Goal: Check status: Check status

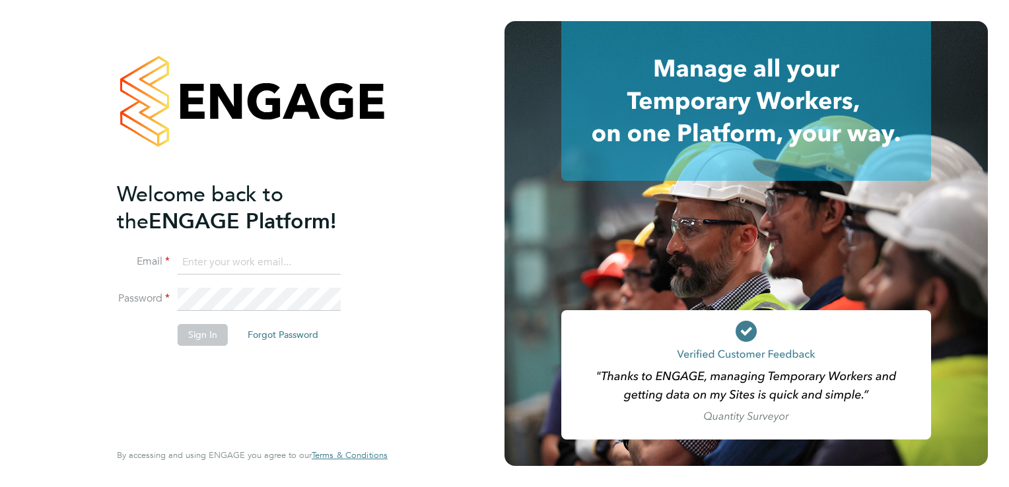
click at [195, 263] on input at bounding box center [259, 263] width 163 height 24
type input "johnw@falcongreen.co.uk"
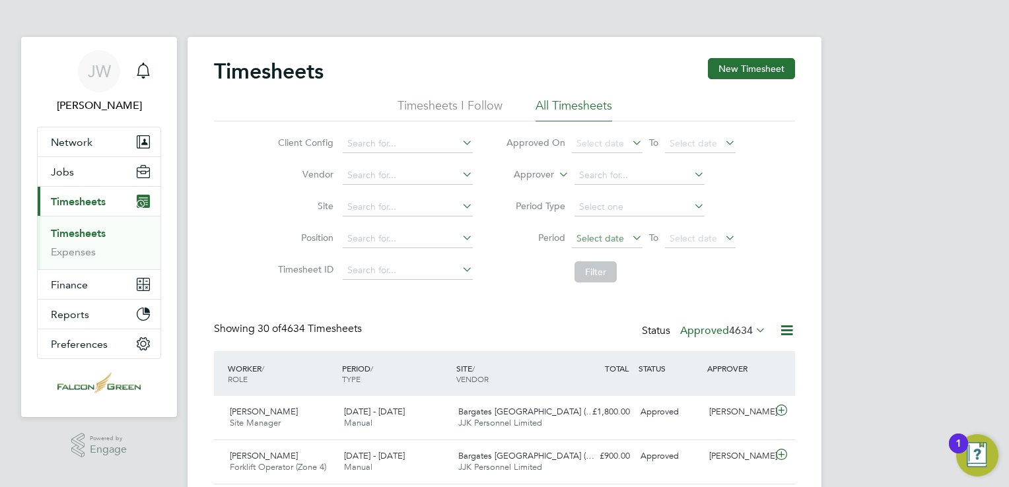
click at [590, 242] on span "Select date" at bounding box center [600, 238] width 48 height 12
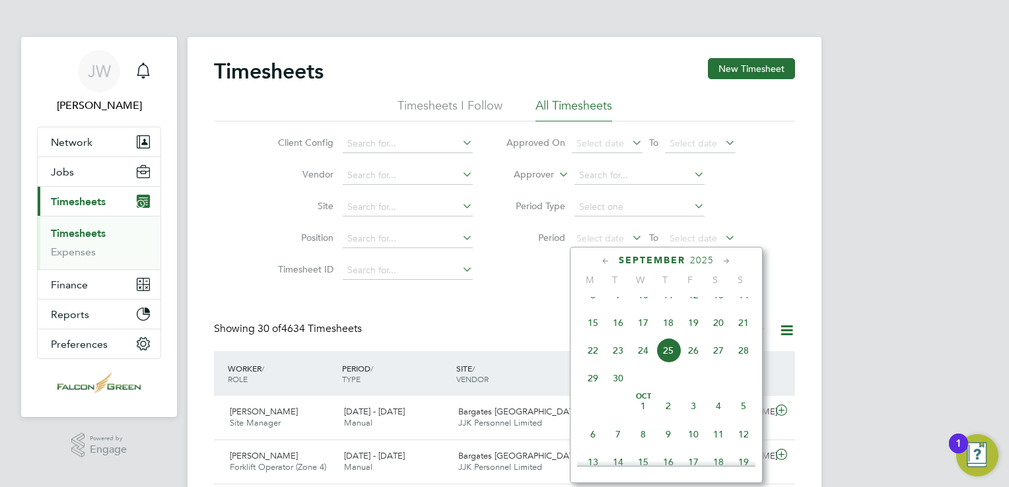
click at [596, 335] on span "15" at bounding box center [592, 322] width 25 height 25
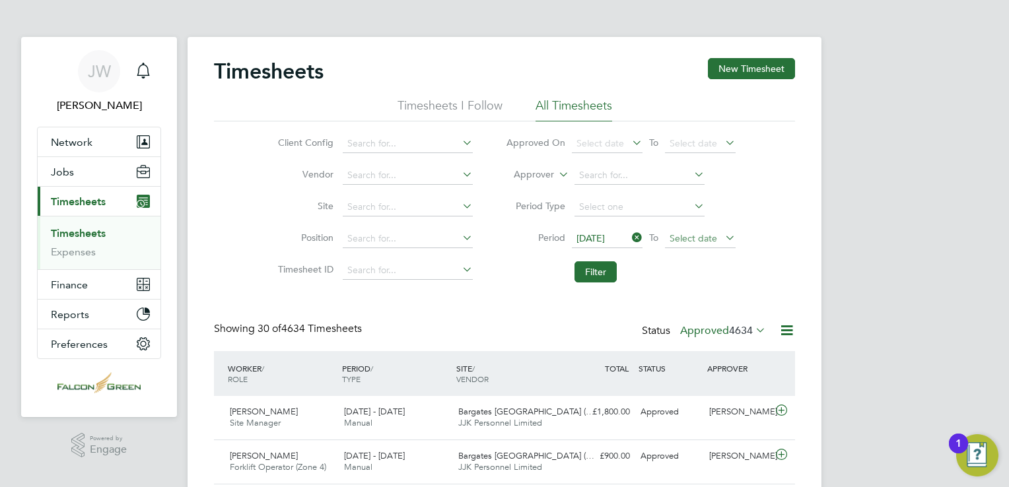
click at [692, 238] on span "Select date" at bounding box center [693, 238] width 48 height 12
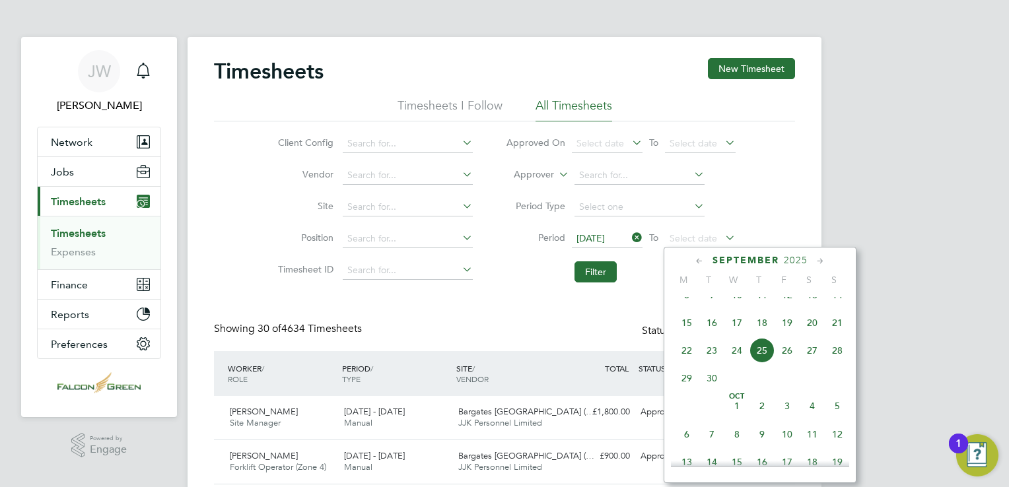
click at [837, 335] on span "21" at bounding box center [837, 322] width 25 height 25
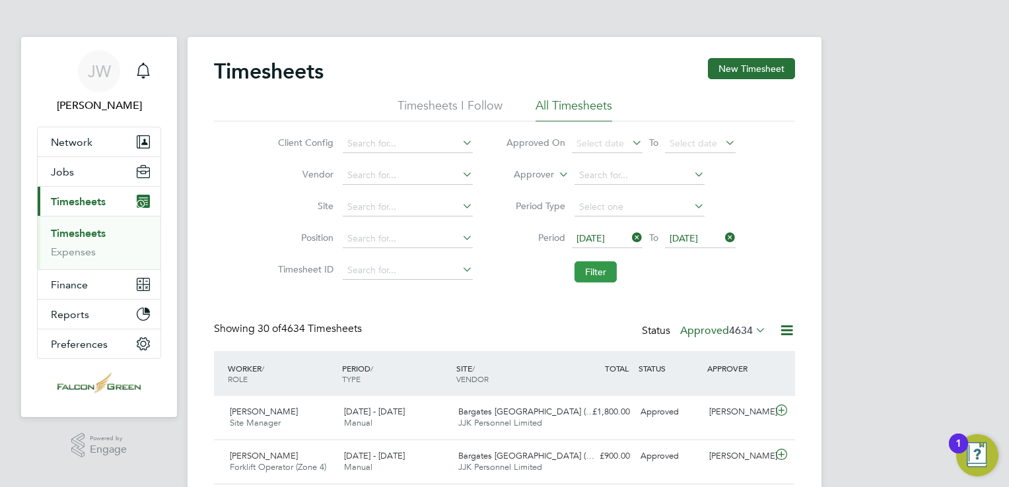
click at [602, 273] on button "Filter" at bounding box center [595, 271] width 42 height 21
click at [748, 333] on span "24" at bounding box center [747, 330] width 12 height 13
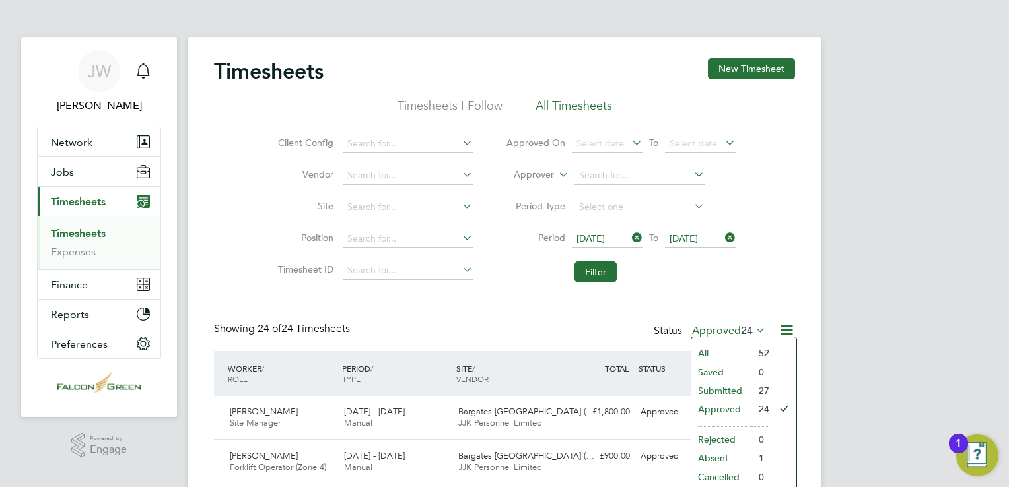
click at [791, 215] on div "Client Config Vendor Site Position Timesheet ID Approved On Select date To Sele…" at bounding box center [504, 205] width 581 height 168
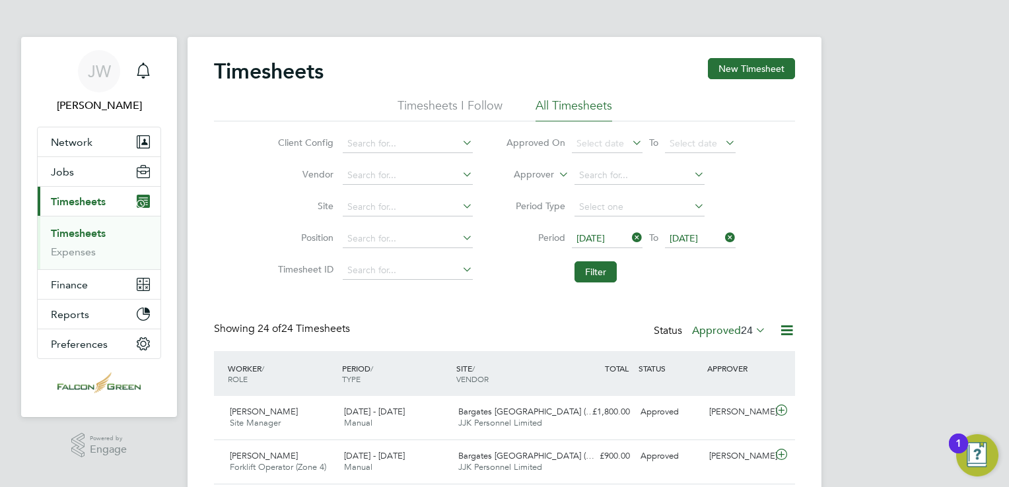
click at [719, 327] on label "Approved 24" at bounding box center [729, 330] width 74 height 13
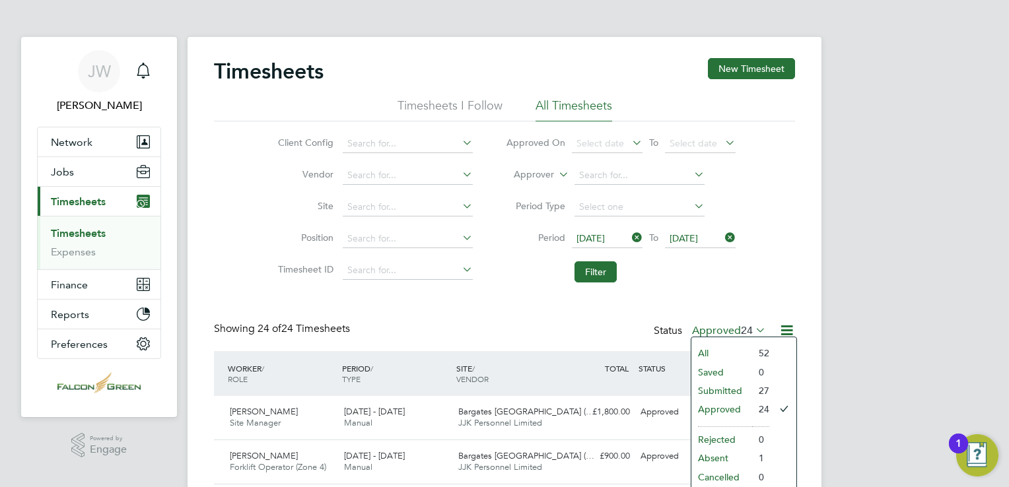
click at [729, 386] on li "Submitted" at bounding box center [721, 391] width 61 height 18
